Goal: Task Accomplishment & Management: Manage account settings

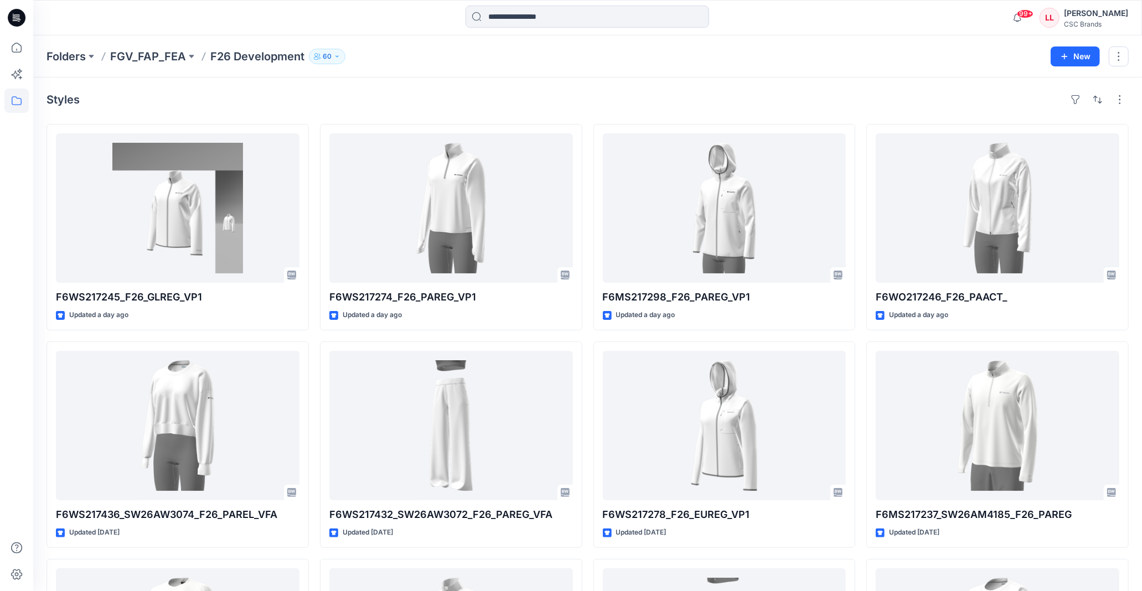
click at [231, 58] on p "F26 Development" at bounding box center [257, 57] width 94 height 16
click at [253, 53] on p "F26 Development" at bounding box center [257, 57] width 94 height 16
click at [257, 58] on p "F26 Development" at bounding box center [257, 57] width 94 height 16
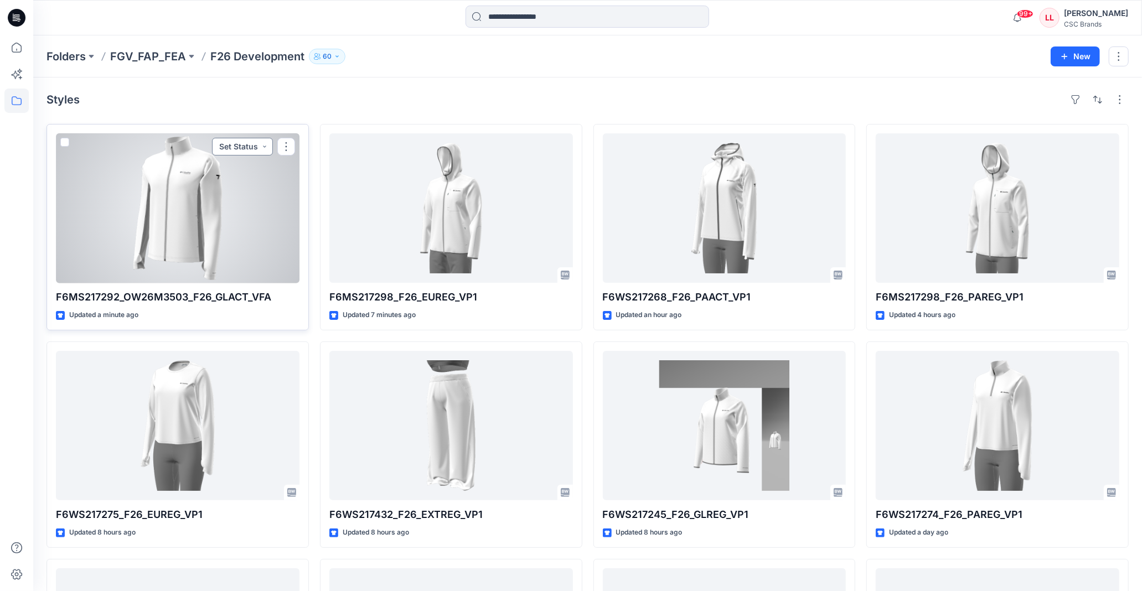
click at [250, 146] on button "Set Status" at bounding box center [242, 147] width 61 height 18
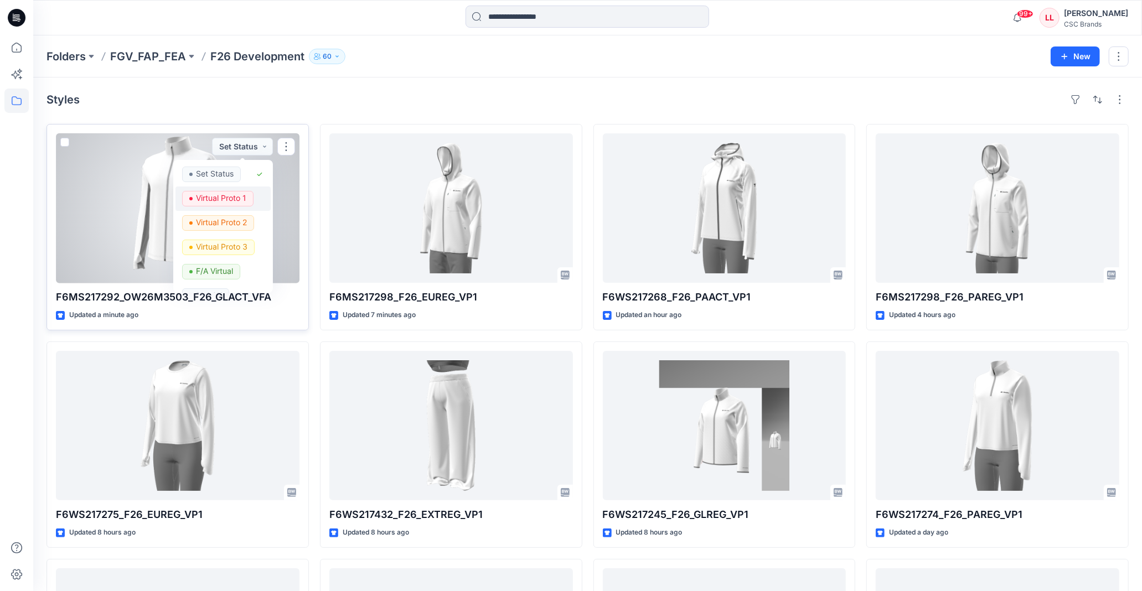
click at [233, 201] on p "Virtual Proto 1" at bounding box center [221, 198] width 50 height 14
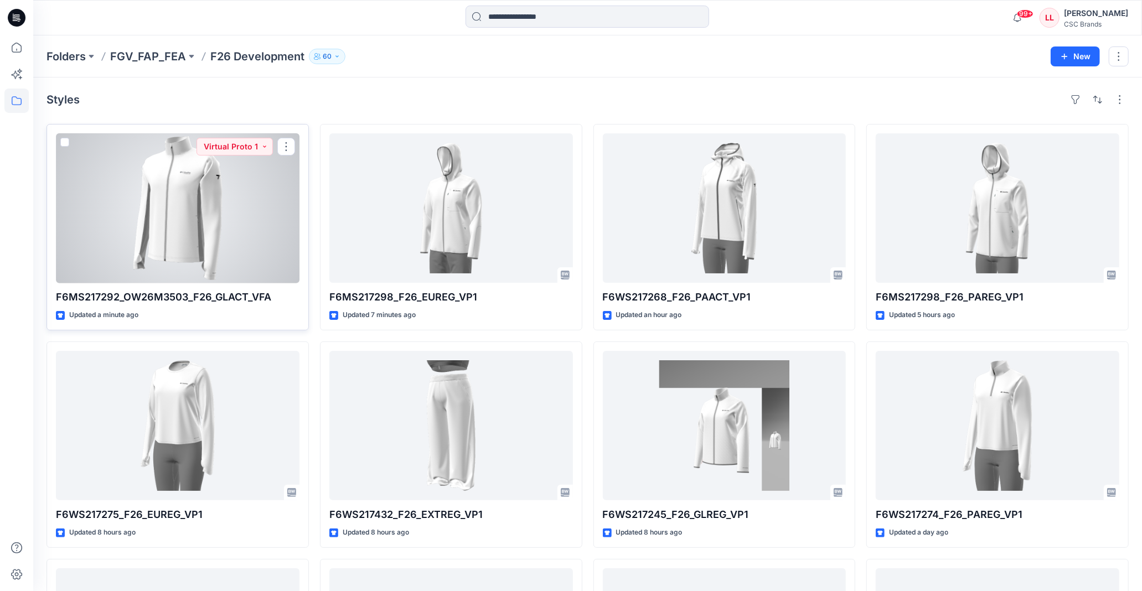
click at [222, 205] on div at bounding box center [178, 208] width 244 height 150
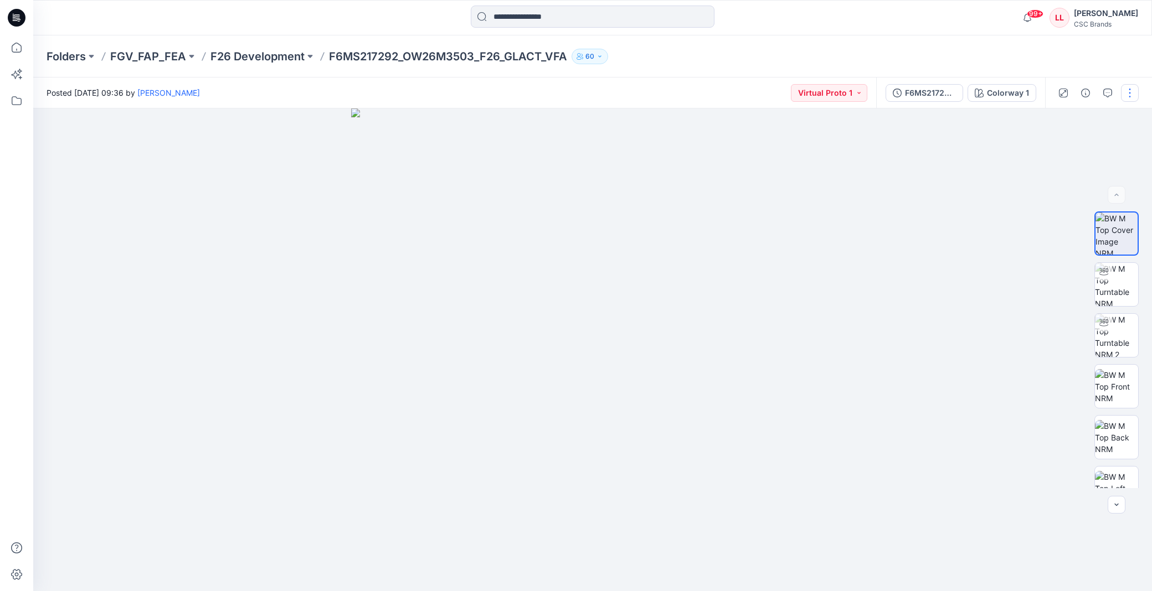
click at [1131, 89] on button "button" at bounding box center [1130, 93] width 18 height 18
click at [1086, 146] on button "Edit" at bounding box center [1083, 149] width 102 height 20
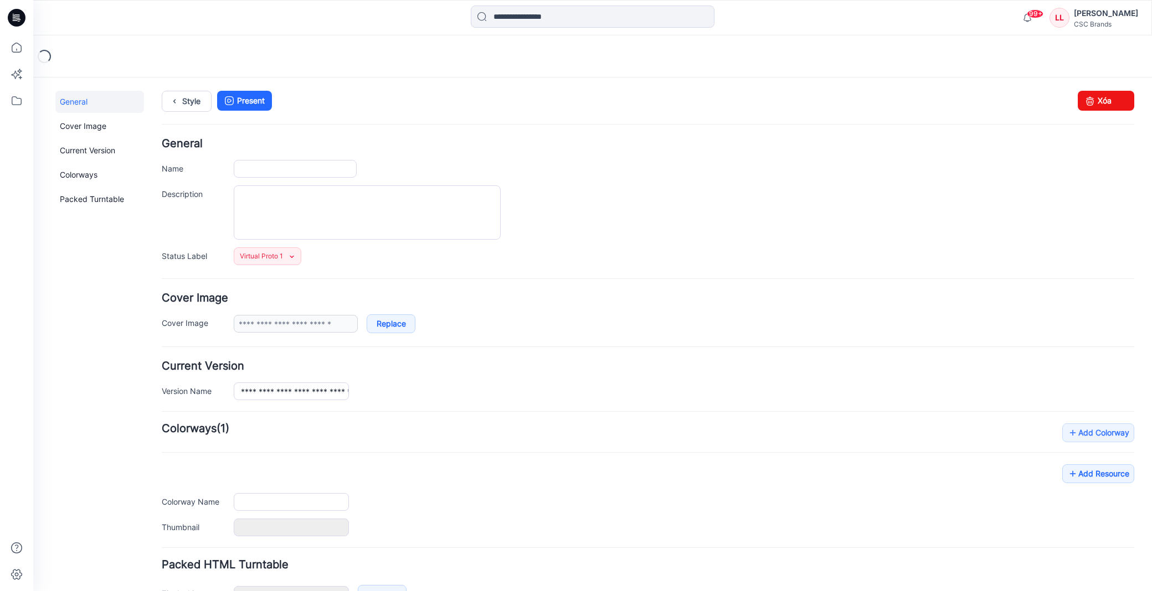
type input "**********"
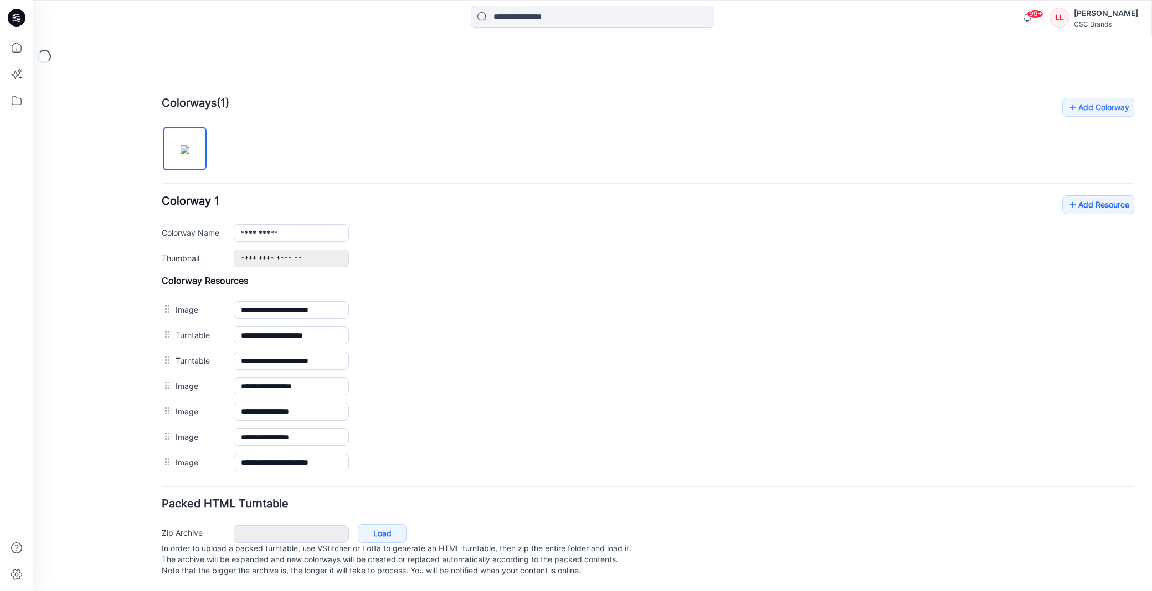
scroll to position [339, 0]
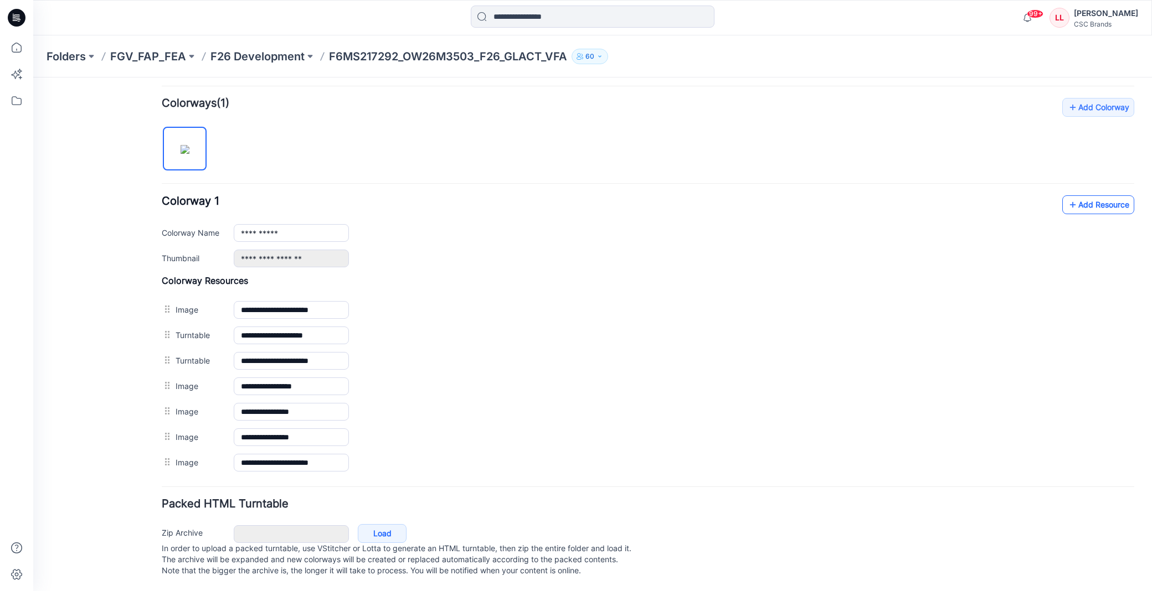
click at [1118, 195] on link "Add Resource" at bounding box center [1098, 204] width 72 height 19
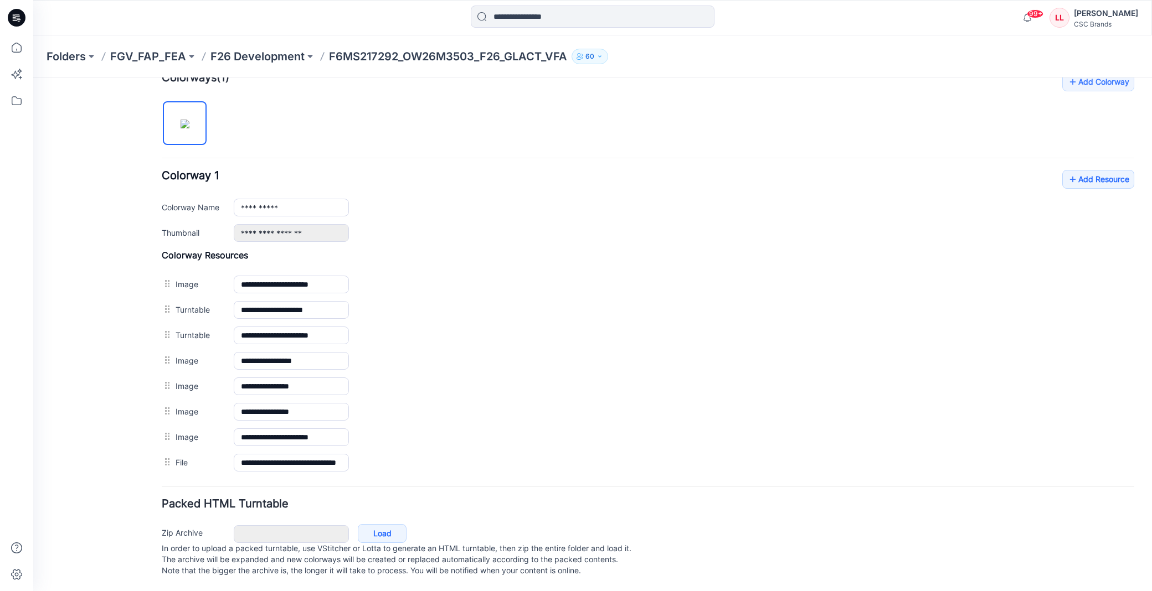
scroll to position [0, 0]
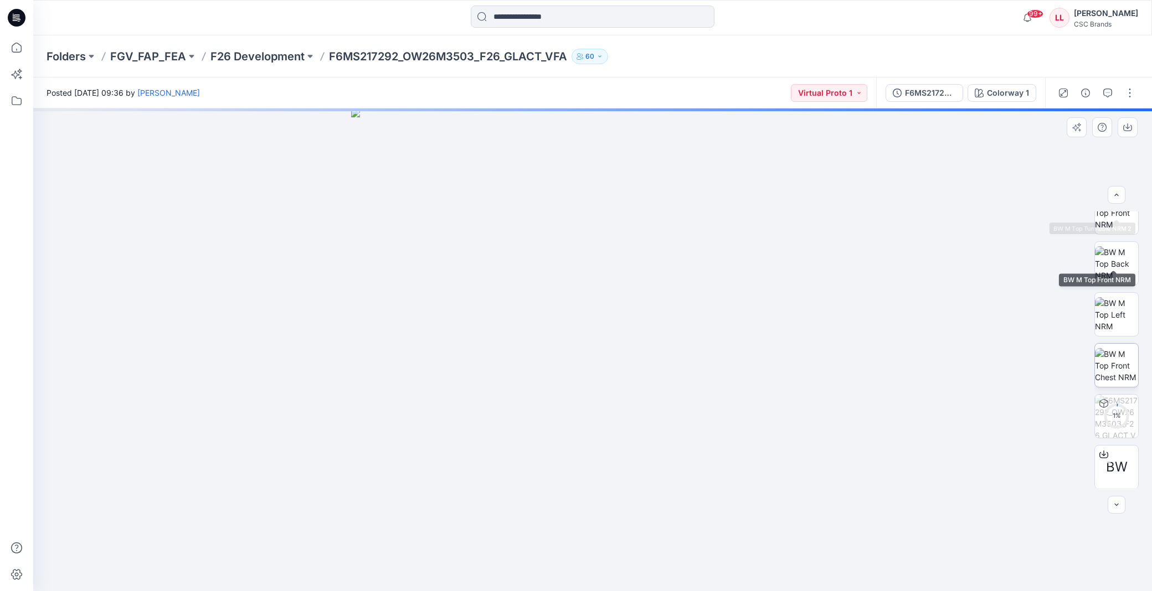
scroll to position [174, 0]
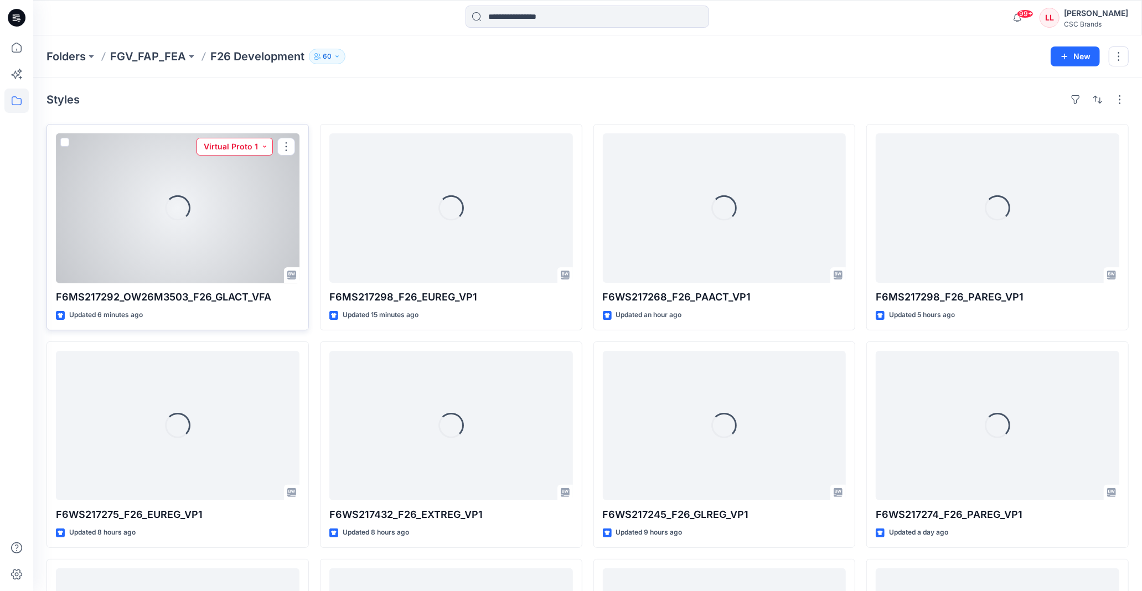
click at [261, 146] on button "Virtual Proto 1" at bounding box center [235, 147] width 76 height 18
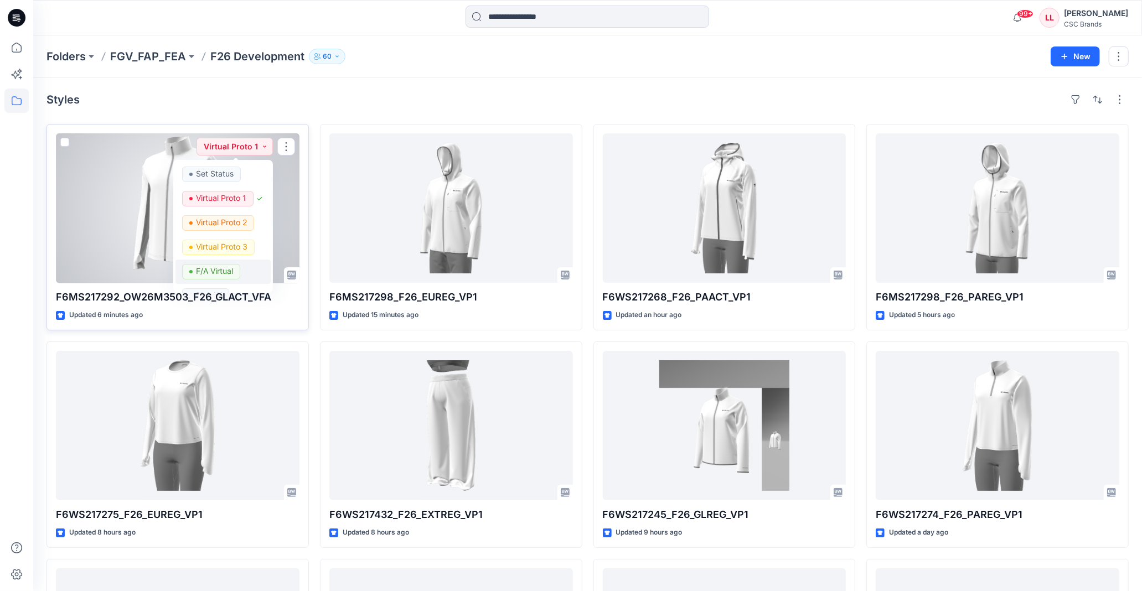
click at [227, 264] on p "F/A Virtual" at bounding box center [214, 271] width 37 height 14
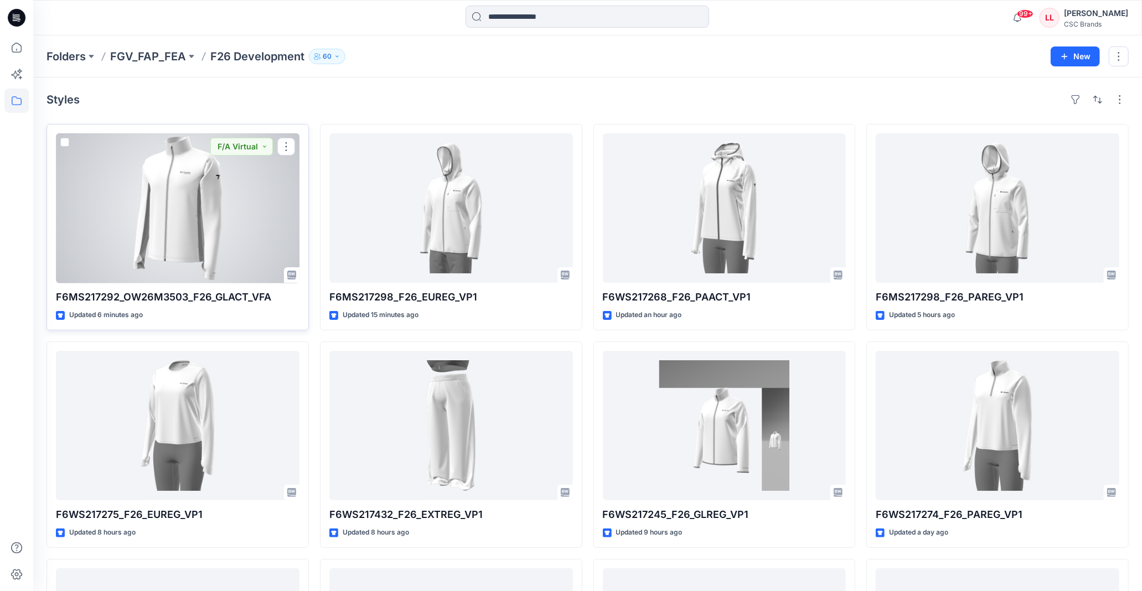
click at [219, 227] on div at bounding box center [178, 208] width 244 height 150
click at [215, 195] on div at bounding box center [178, 208] width 244 height 150
